Goal: Task Accomplishment & Management: Use online tool/utility

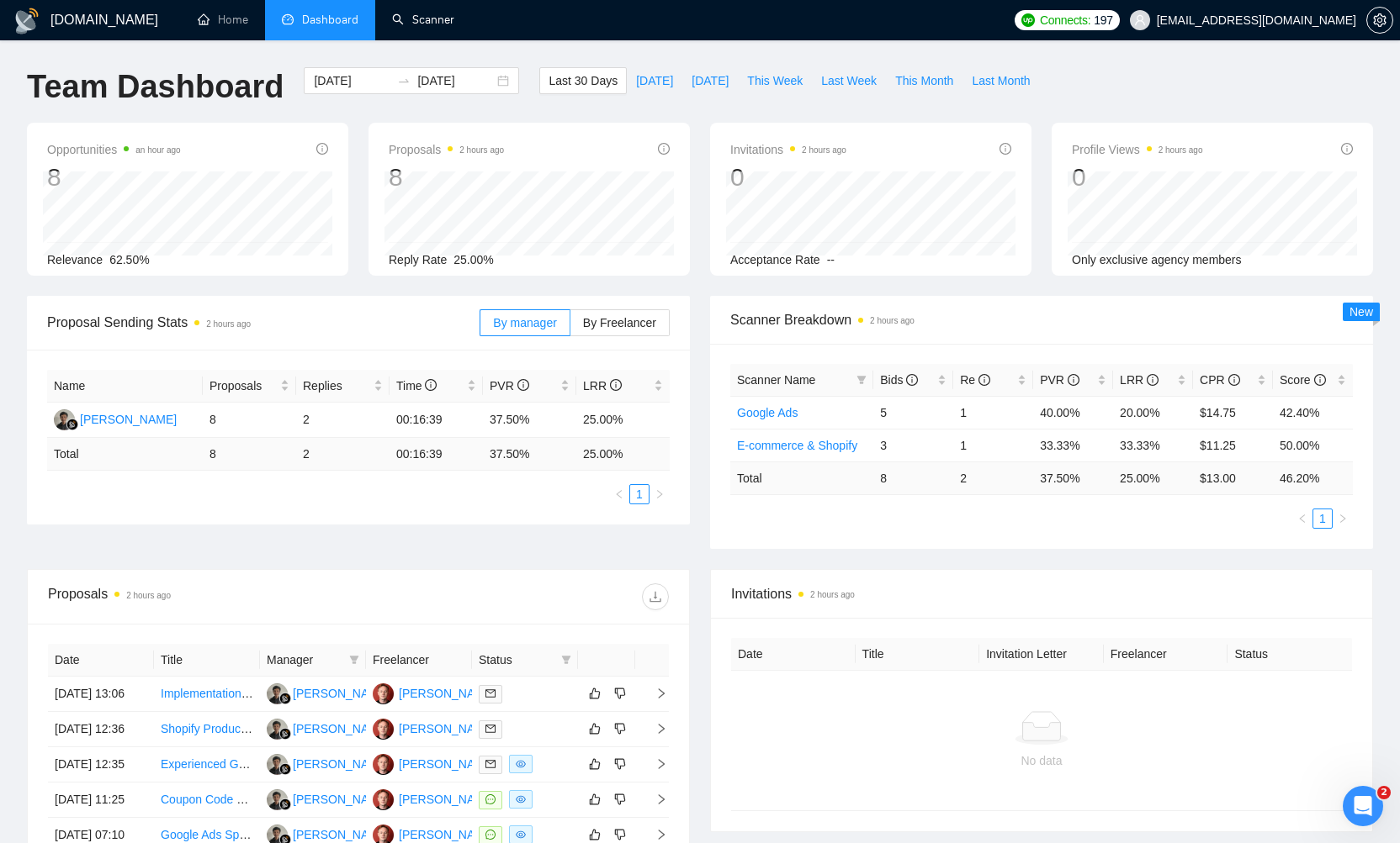
click at [428, 23] on link "Scanner" at bounding box center [423, 19] width 62 height 14
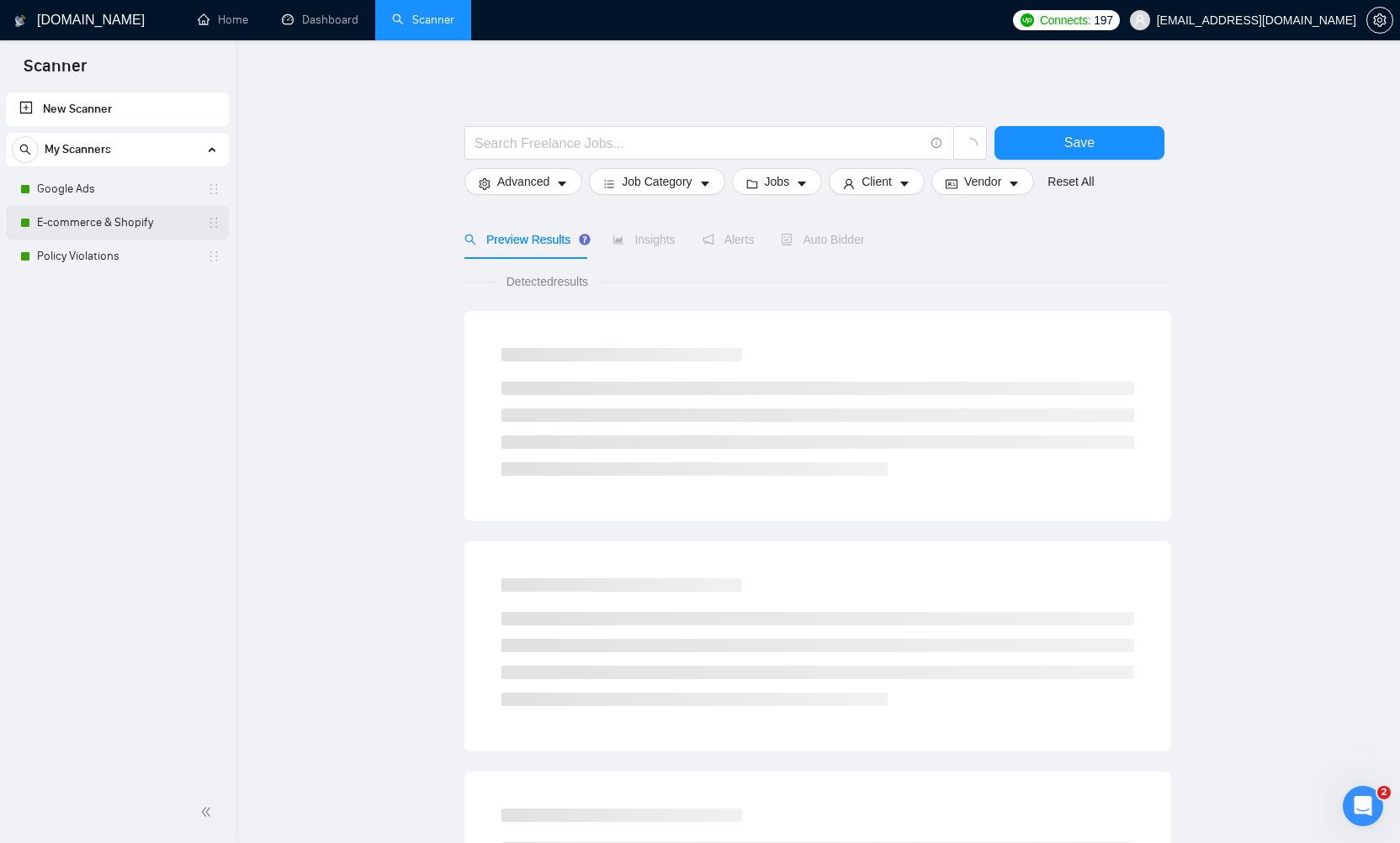
click at [92, 228] on link "E-commerce & Shopify" at bounding box center [117, 222] width 160 height 34
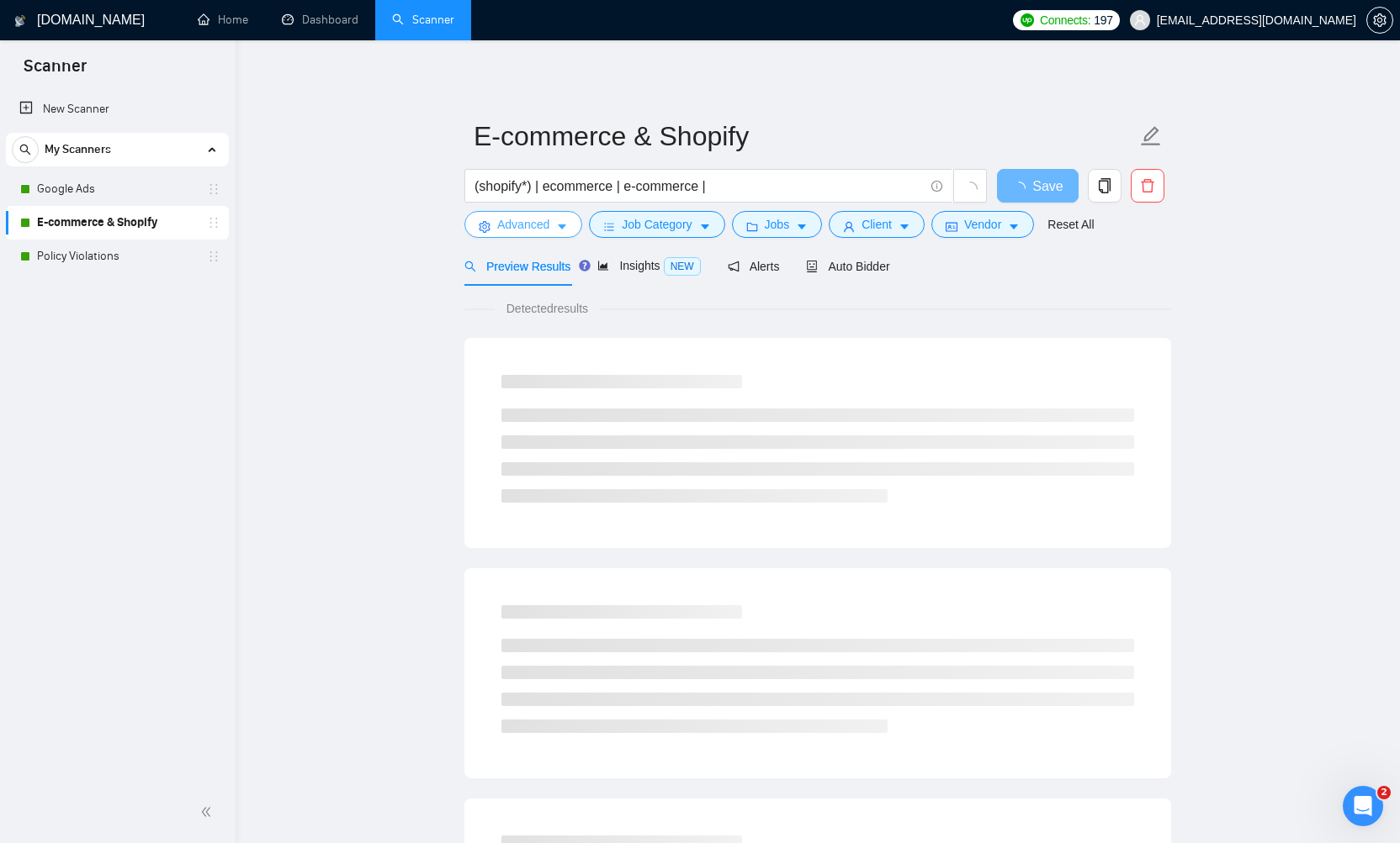
click at [563, 228] on icon "caret-down" at bounding box center [561, 227] width 9 height 5
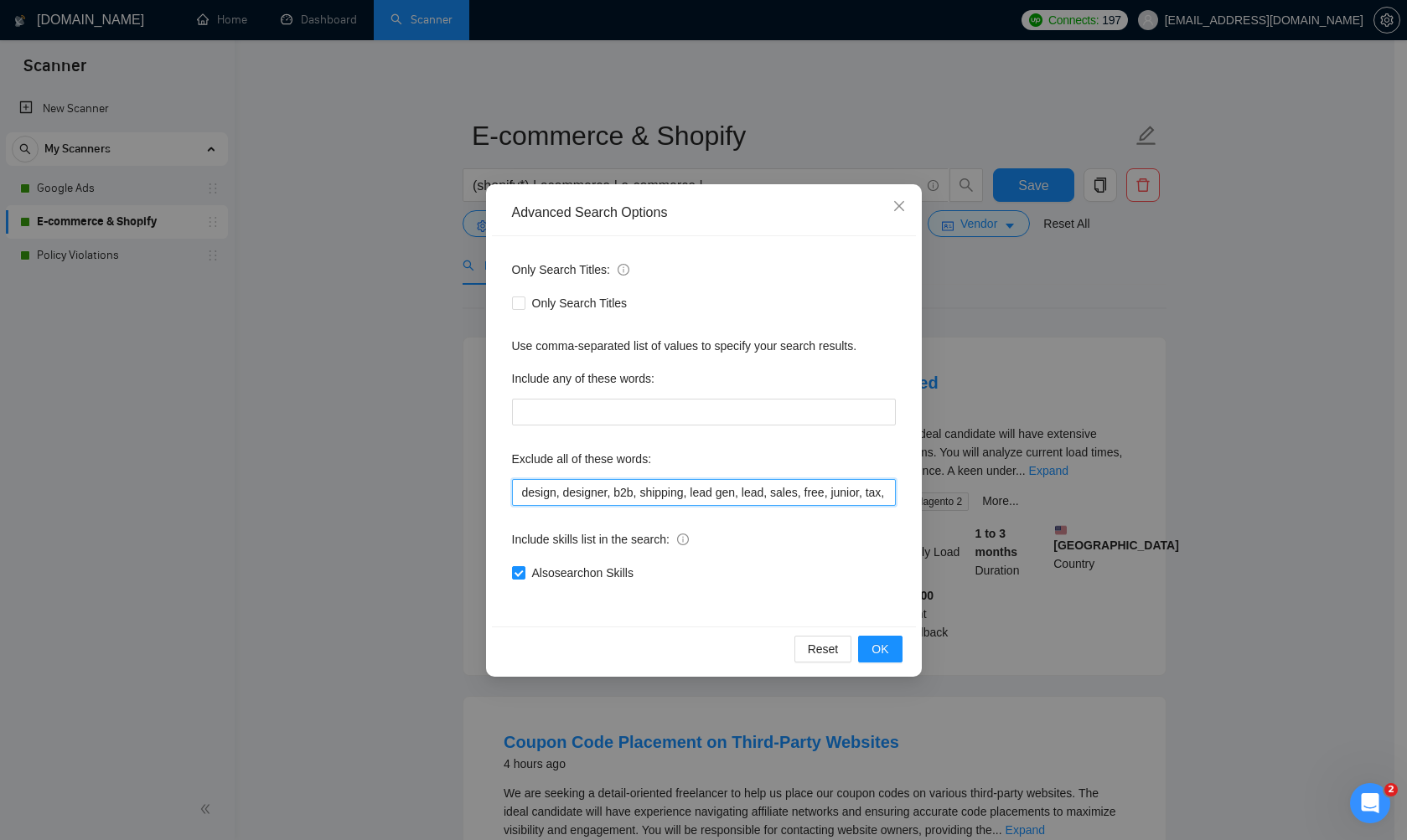
click at [829, 495] on input "design, designer, b2b, shipping, lead gen, lead, sales, free, junior, tax, cred…" at bounding box center [704, 493] width 384 height 27
drag, startPoint x: 829, startPoint y: 492, endPoint x: 987, endPoint y: 490, distance: 158.0
click at [987, 490] on div "Advanced Search Options Only Search Titles: Only Search Titles Use comma-separa…" at bounding box center [704, 420] width 1407 height 840
click at [885, 493] on input "design, designer, b2b, shipping, lead gen, lead, sales, free, junior, tax, cred…" at bounding box center [704, 493] width 384 height 27
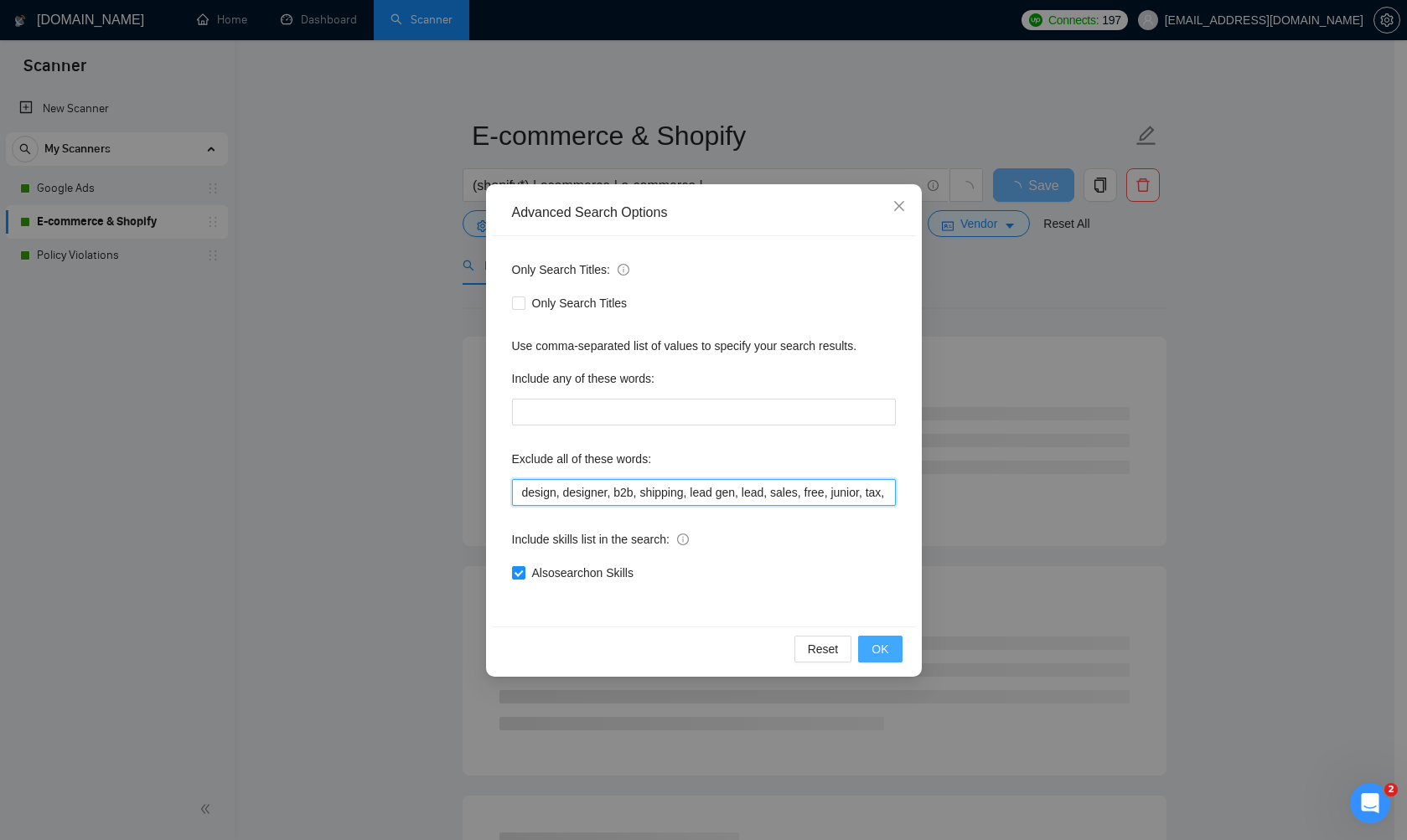
type input "design, designer, b2b, shipping, lead gen, lead, sales, free, junior, tax, cred…"
click at [885, 644] on span "OK" at bounding box center [880, 649] width 17 height 18
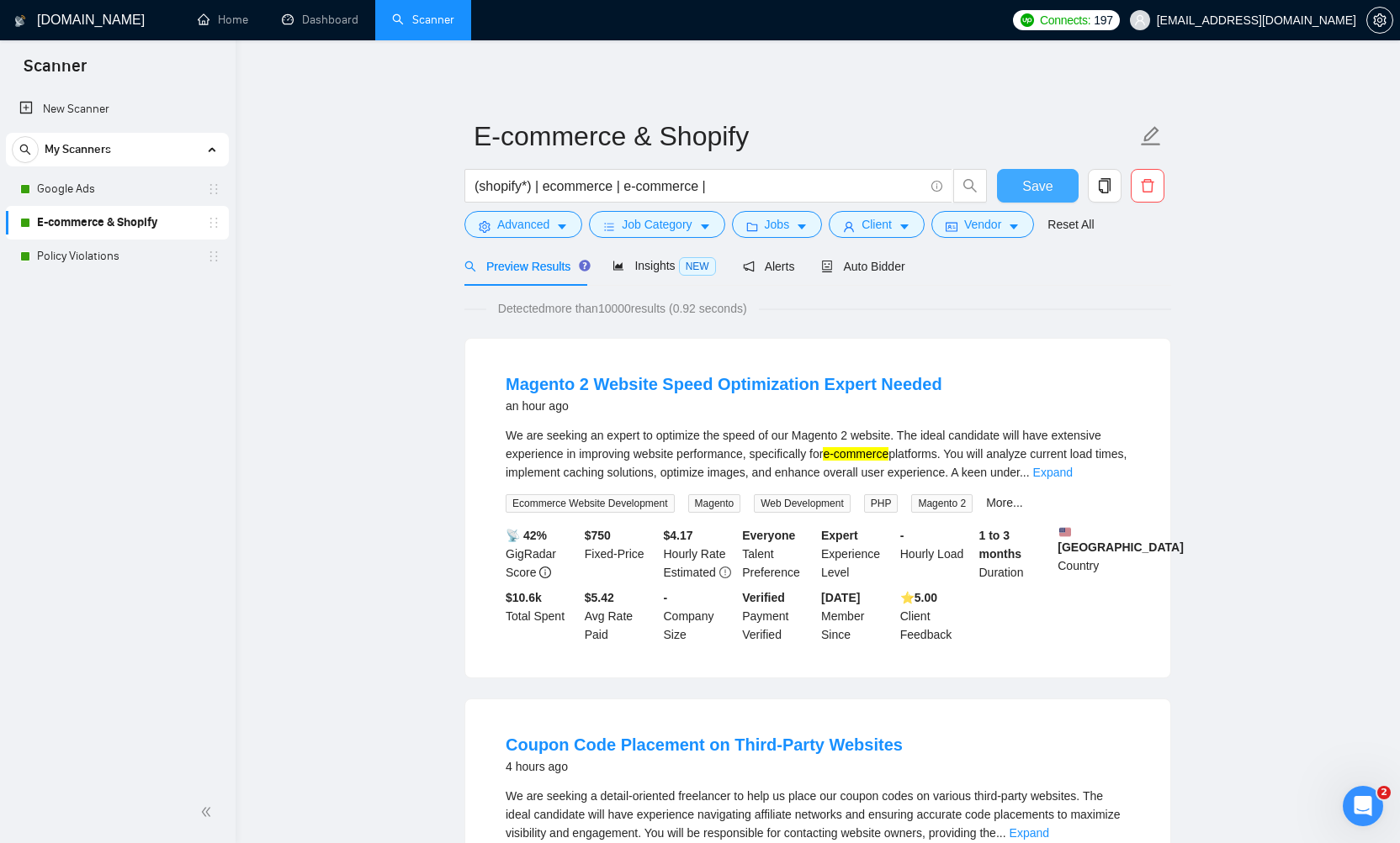
click at [1041, 179] on span "Save" at bounding box center [1037, 186] width 31 height 21
